Goal: Task Accomplishment & Management: Use online tool/utility

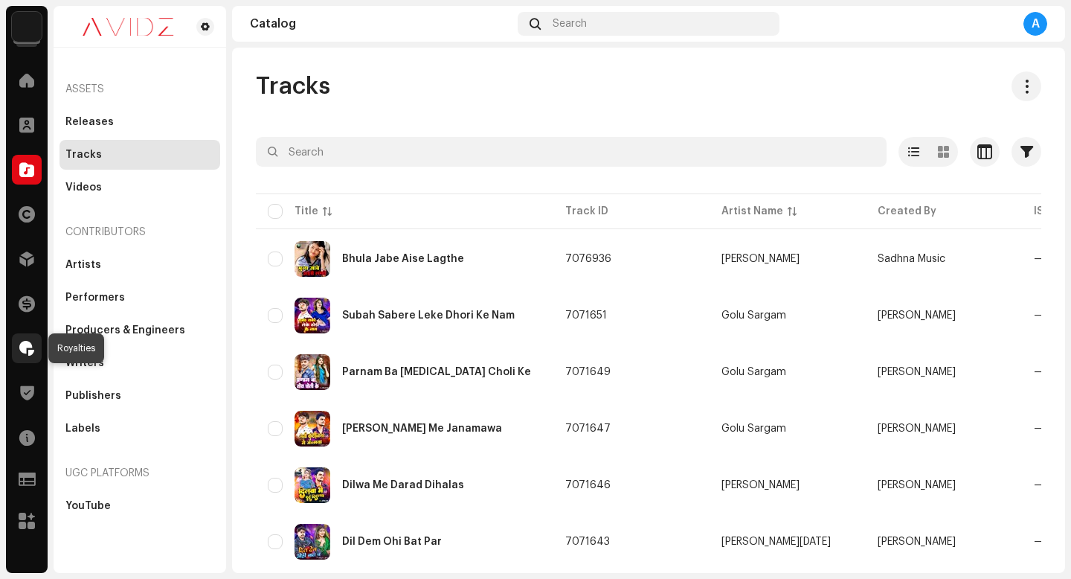
click at [26, 356] on div at bounding box center [27, 348] width 30 height 30
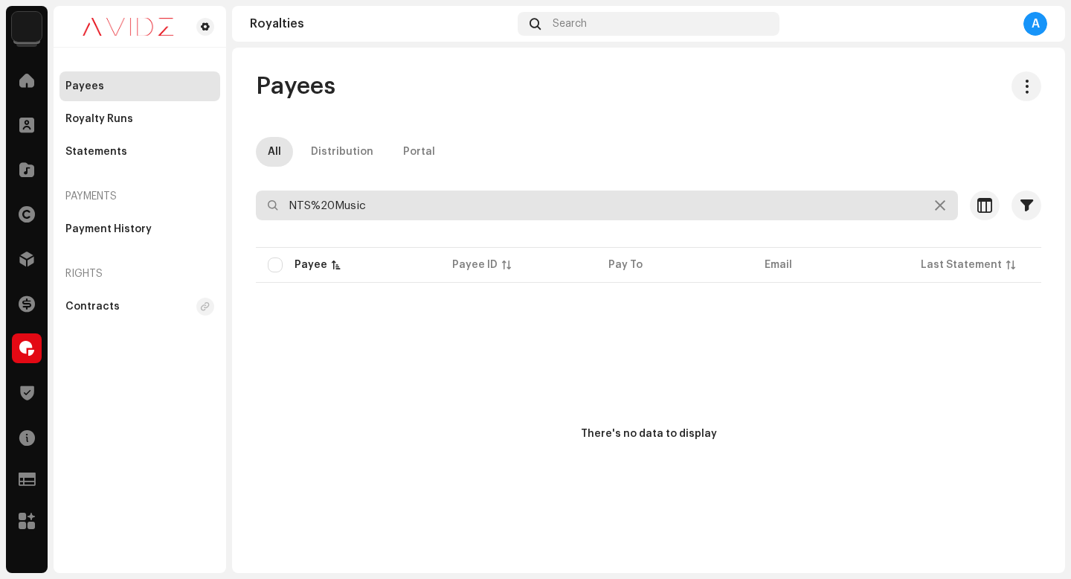
click at [479, 219] on input "NTS%20Music" at bounding box center [607, 205] width 702 height 30
click at [479, 212] on input "NTS%20Music" at bounding box center [607, 205] width 702 height 30
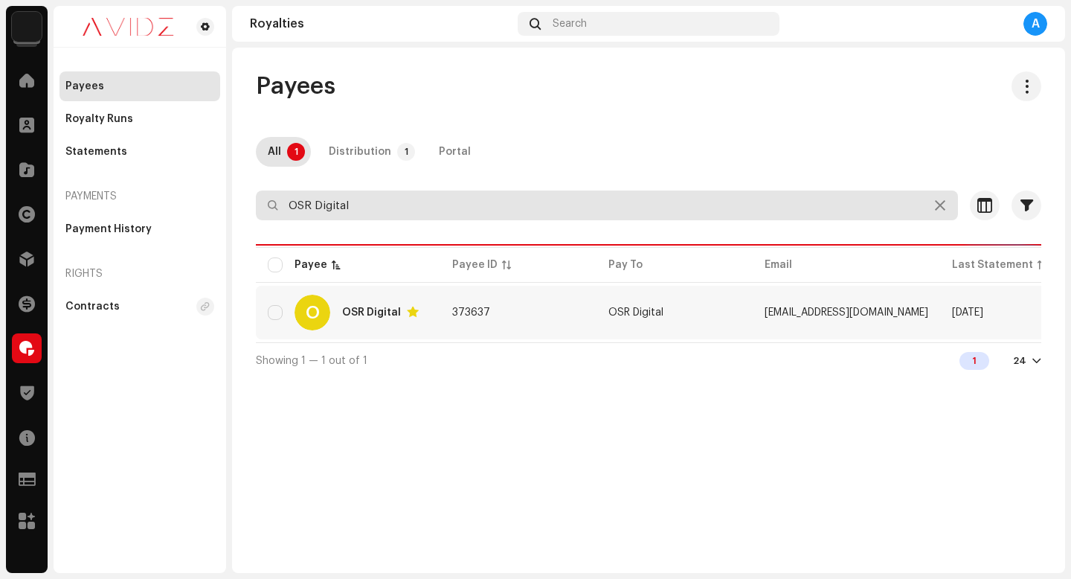
type input "OSR Digital"
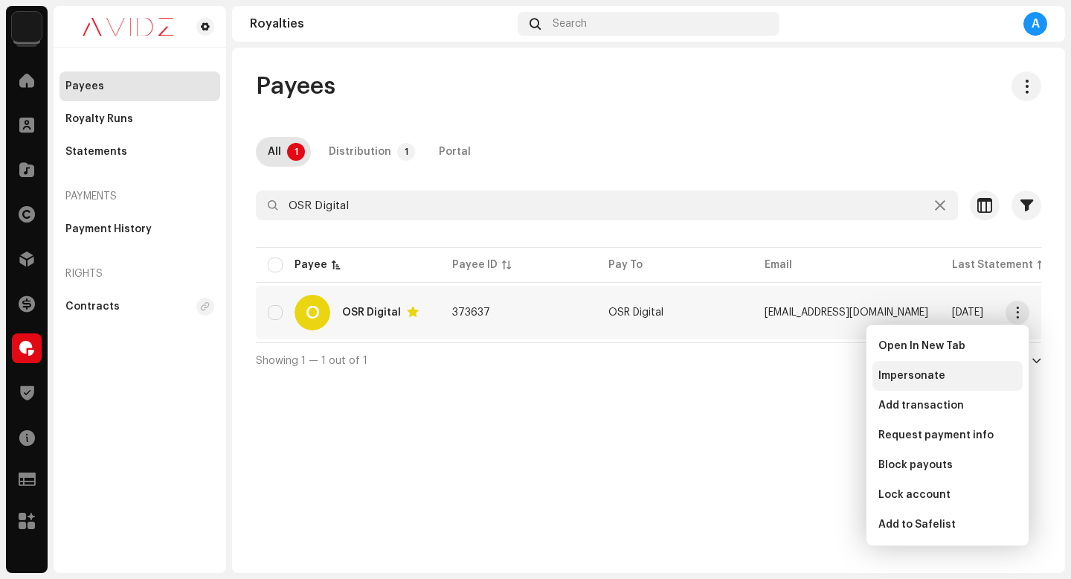
click at [992, 373] on div "Impersonate" at bounding box center [948, 376] width 138 height 12
